Goal: Register for event/course

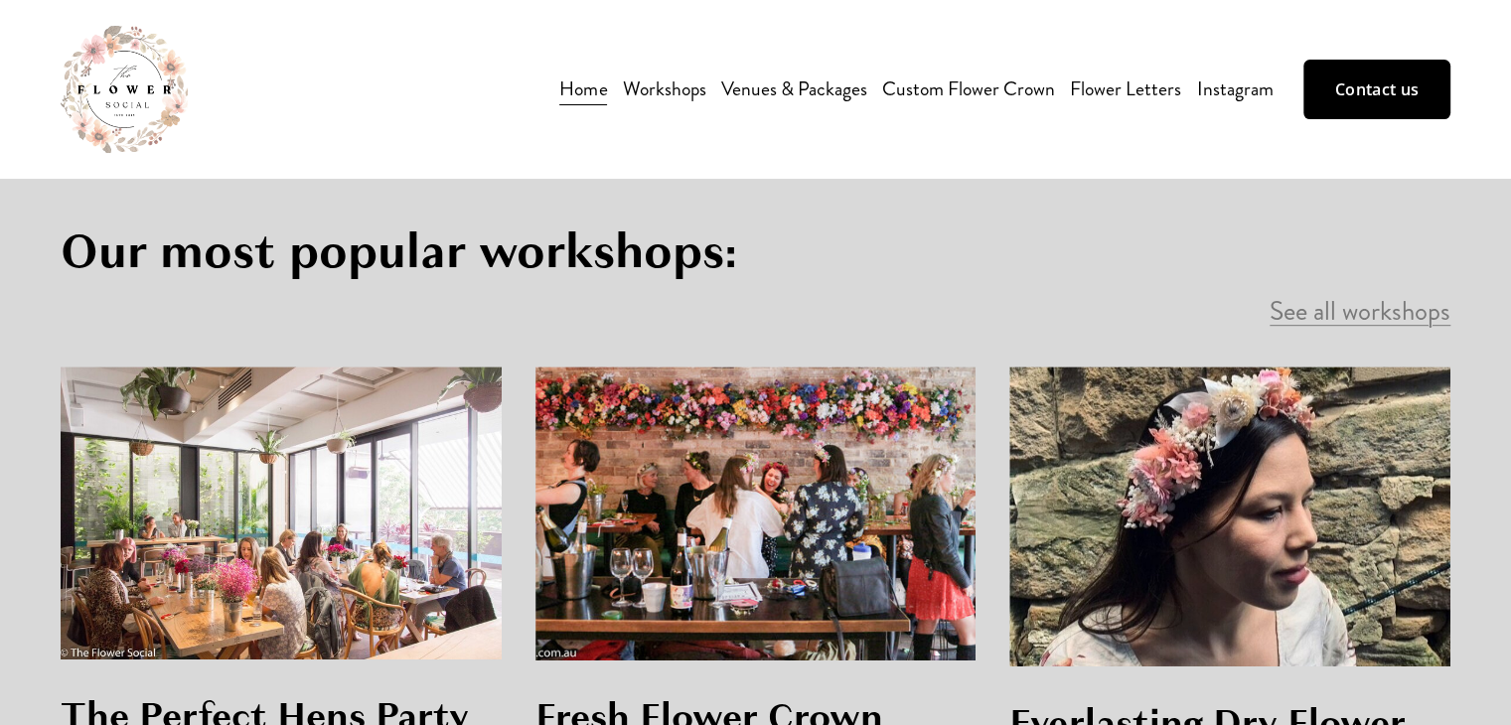
scroll to position [1160, 0]
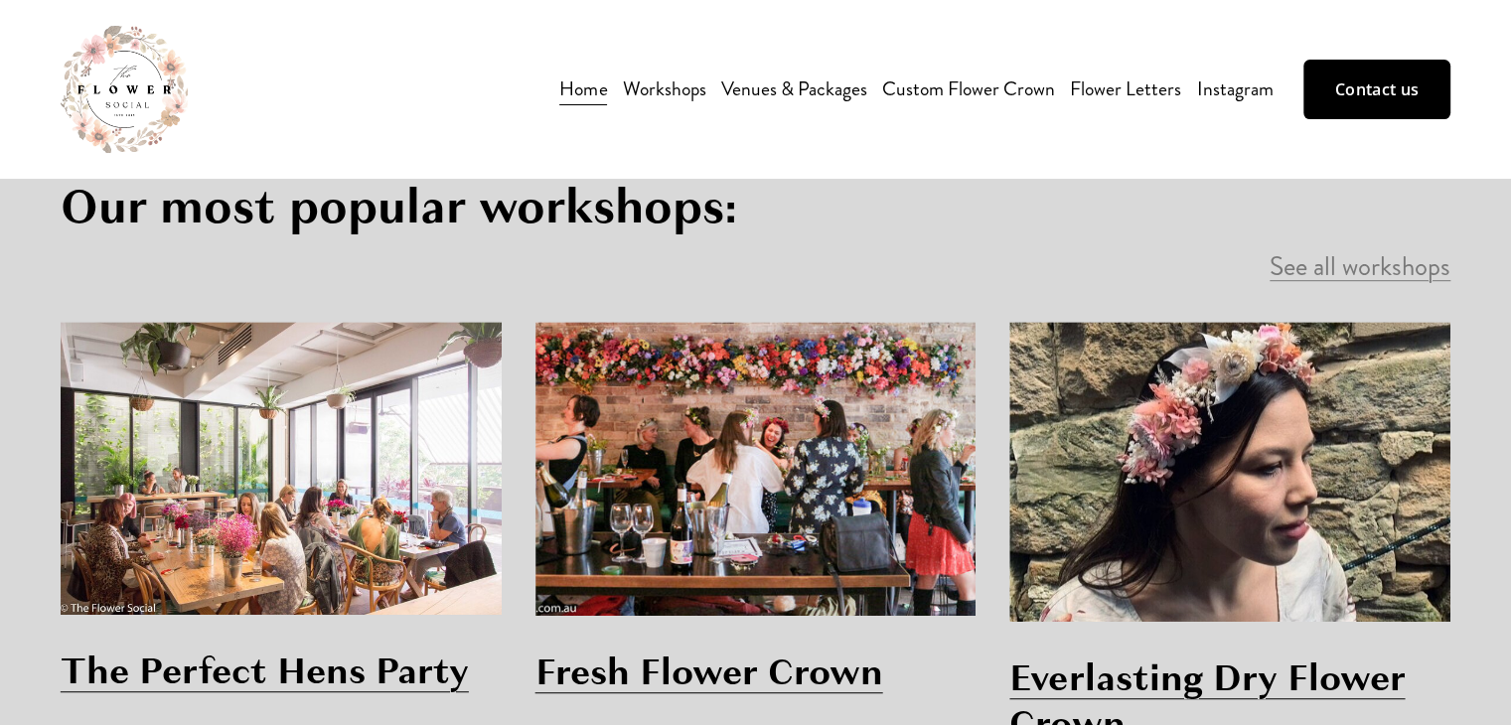
click at [785, 86] on link "Venues & Packages" at bounding box center [794, 89] width 146 height 35
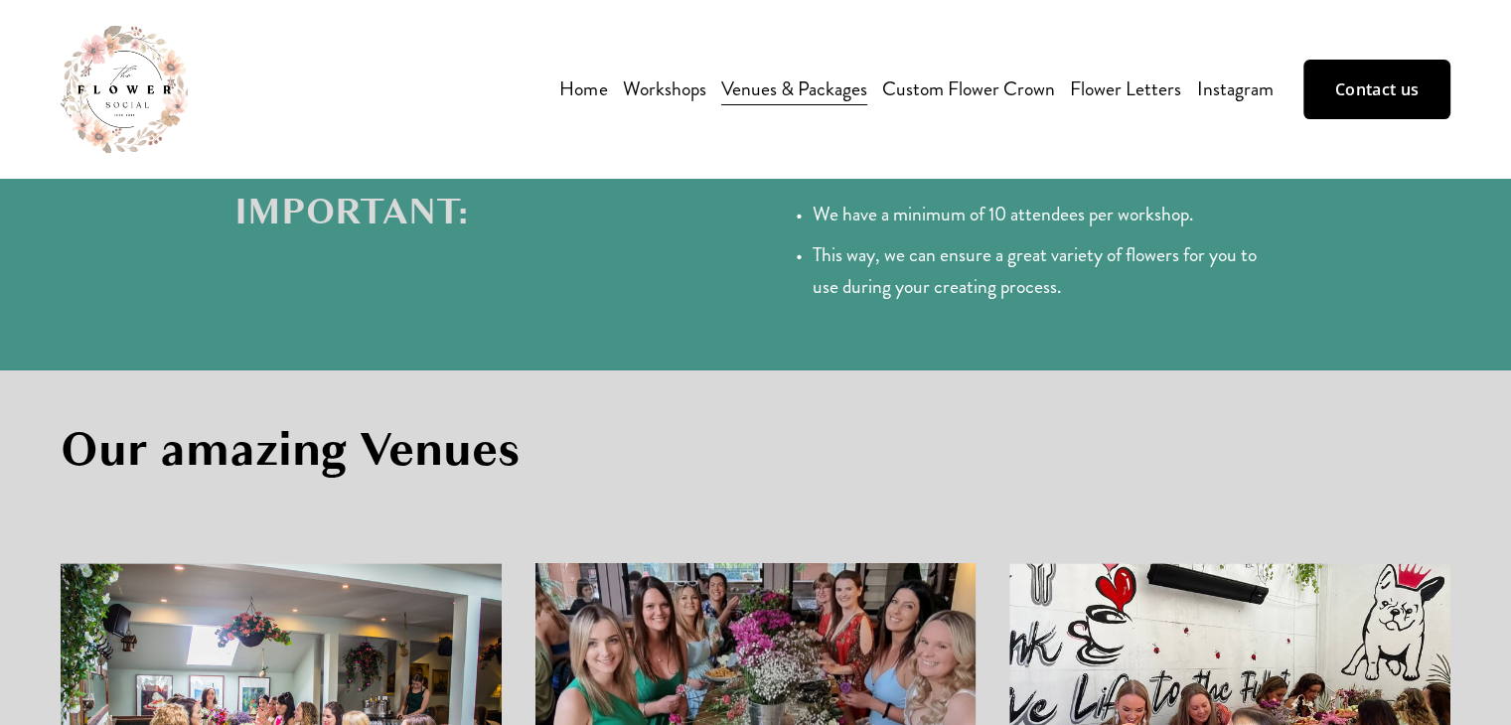
scroll to position [1064, 0]
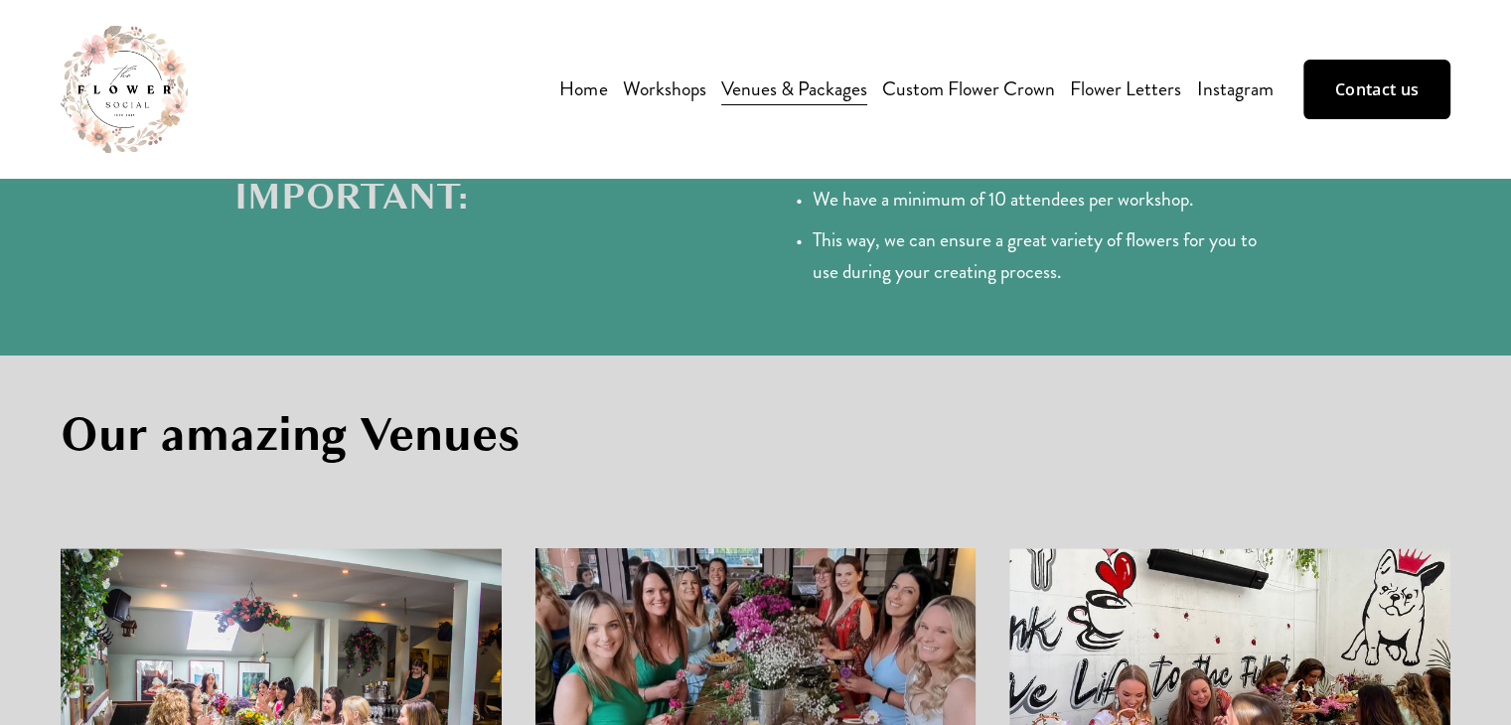
click at [0, 0] on span "Flower Arrangement Workshop" at bounding box center [0, 0] width 0 height 0
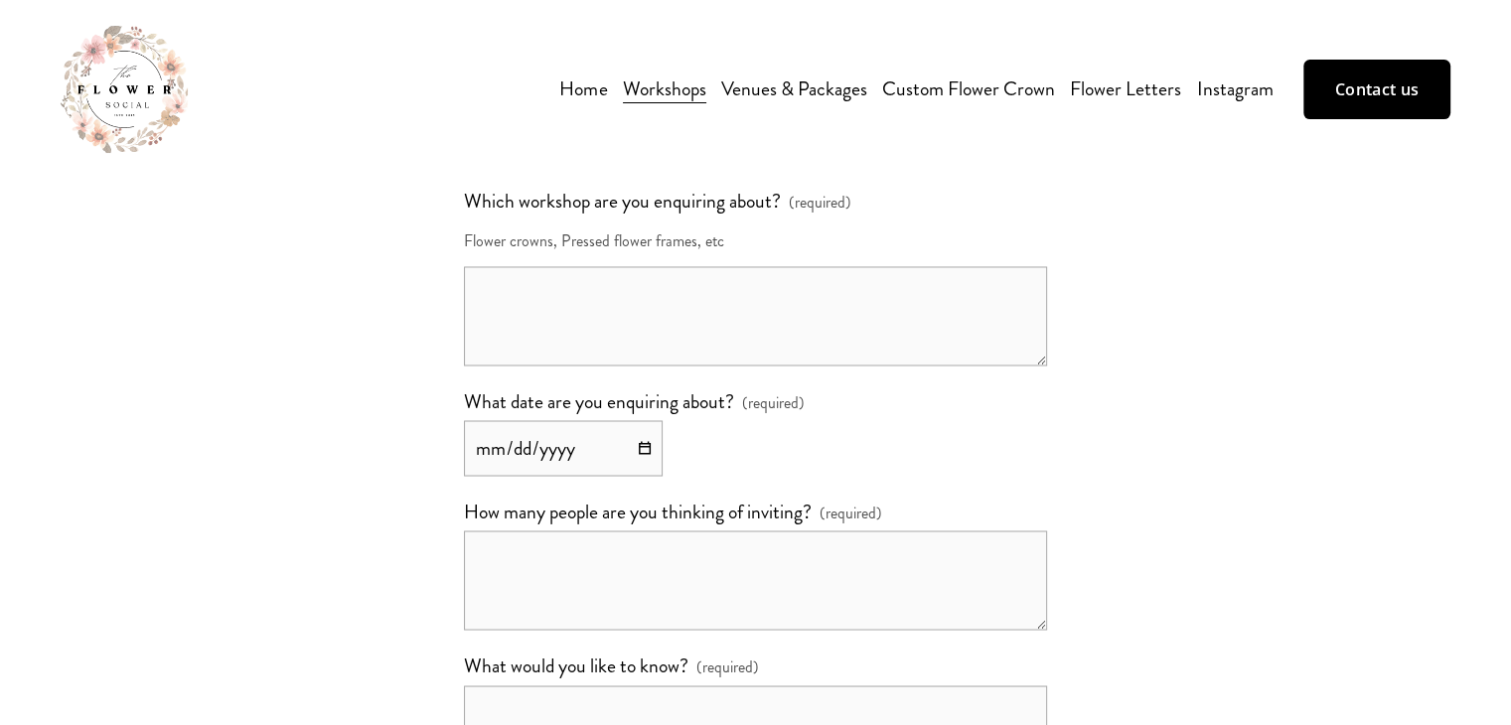
scroll to position [3430, 0]
